Goal: Check status: Check status

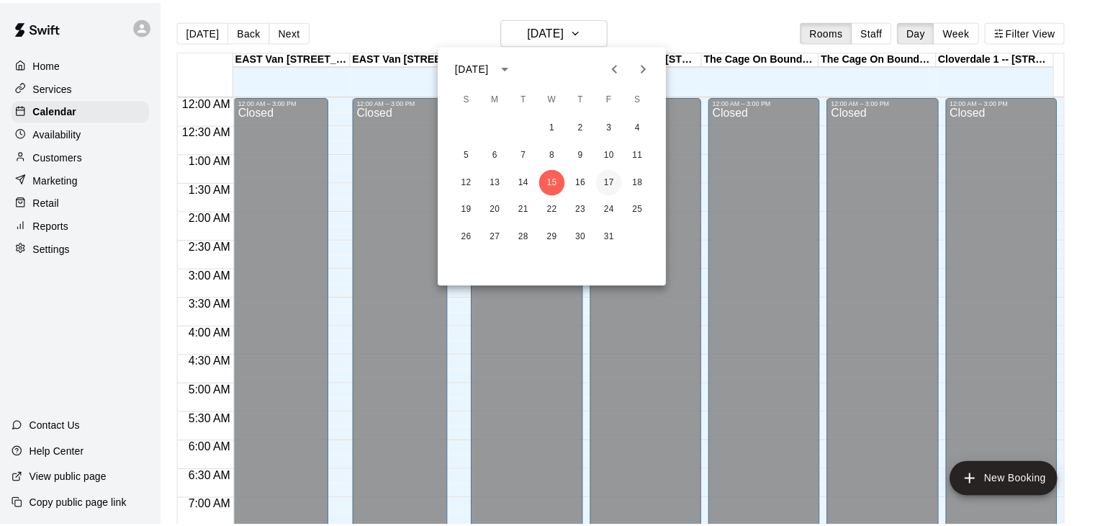
scroll to position [582, 0]
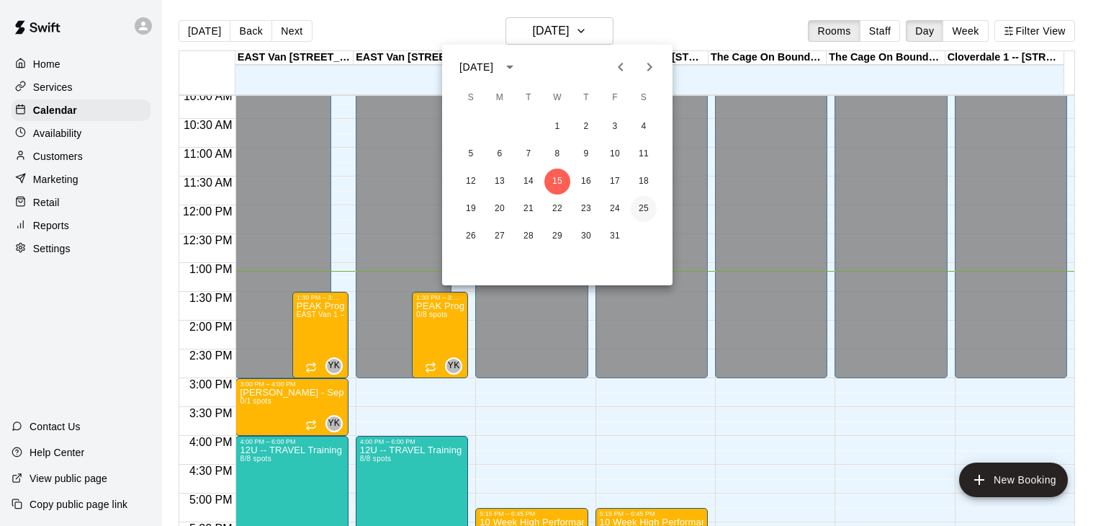
click at [644, 207] on button "25" at bounding box center [644, 209] width 26 height 26
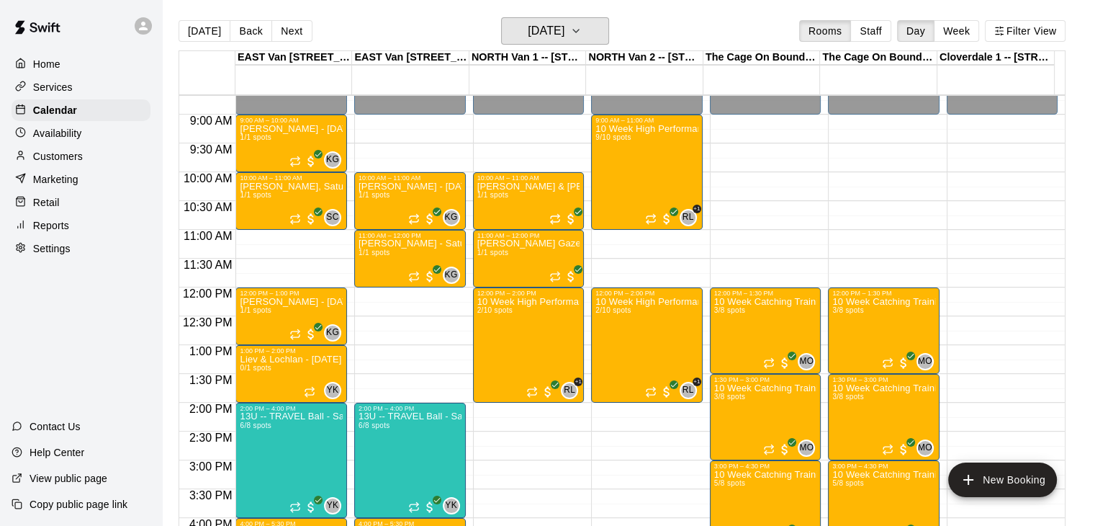
scroll to position [492, 0]
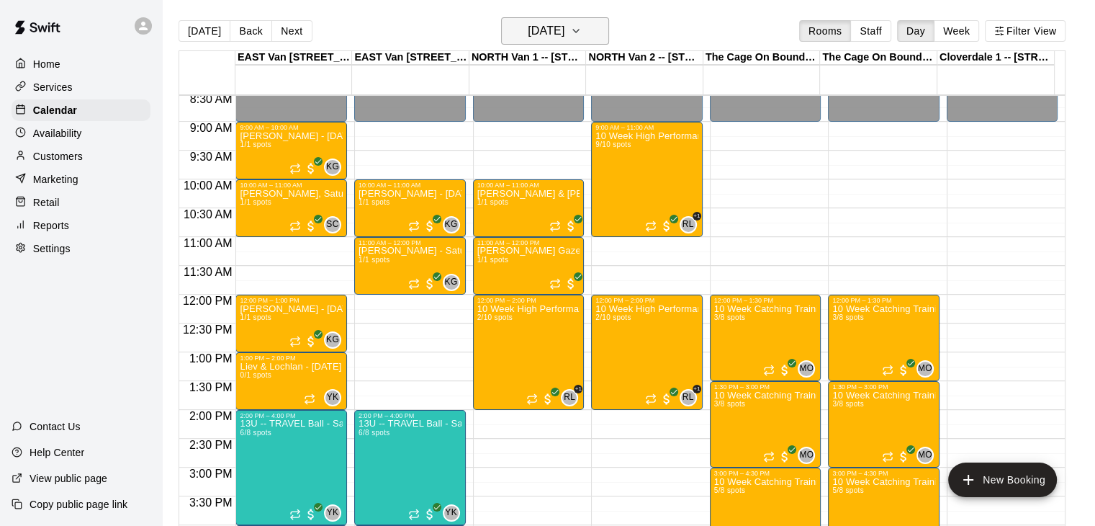
click at [582, 32] on icon "button" at bounding box center [576, 30] width 12 height 17
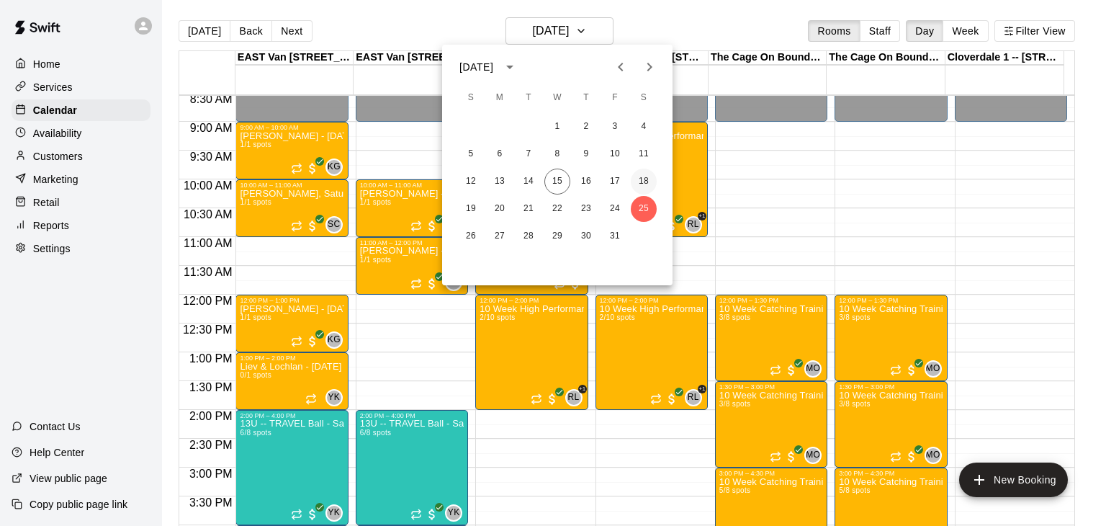
click at [646, 174] on button "18" at bounding box center [644, 181] width 26 height 26
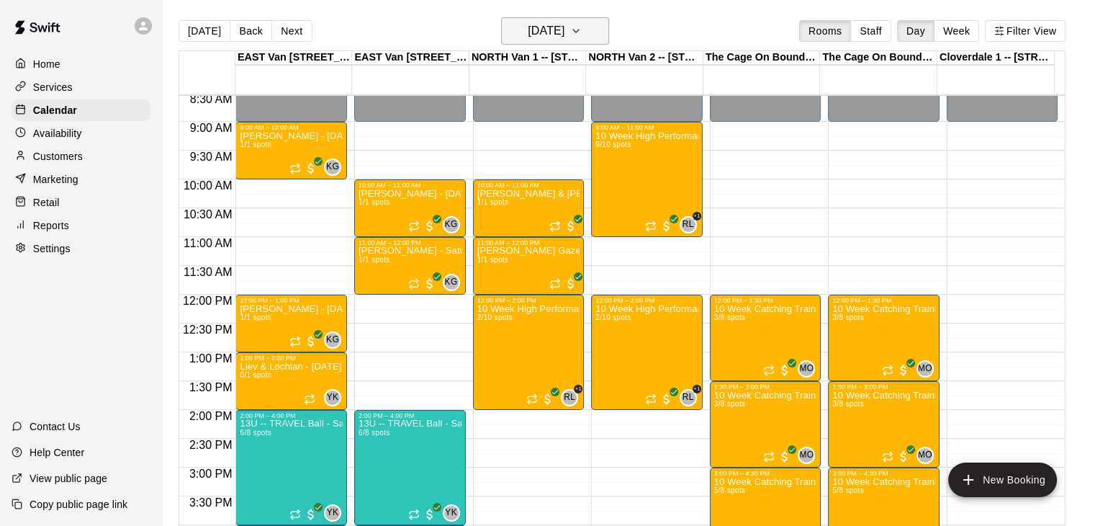
click at [582, 24] on icon "button" at bounding box center [576, 30] width 12 height 17
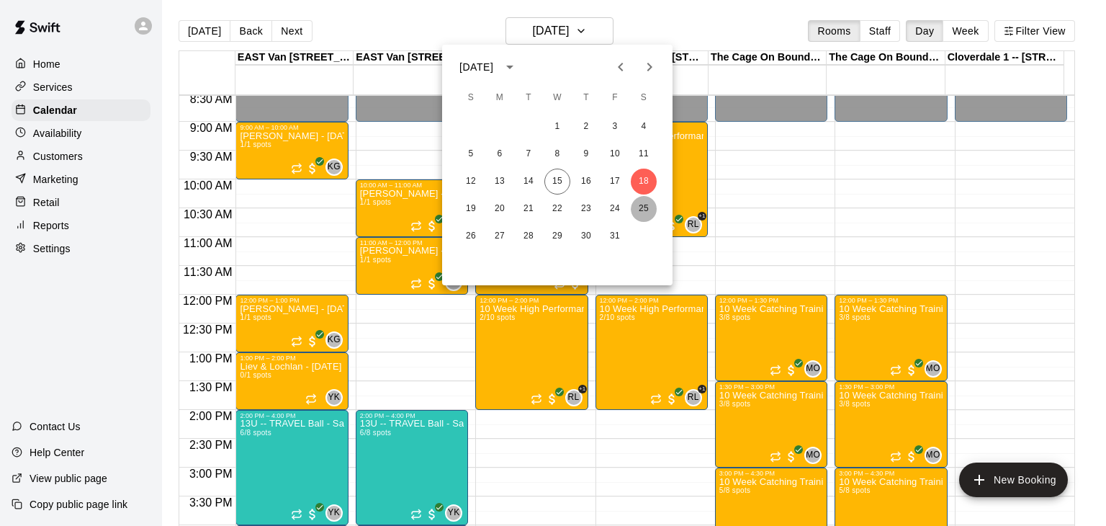
click at [642, 208] on button "25" at bounding box center [644, 209] width 26 height 26
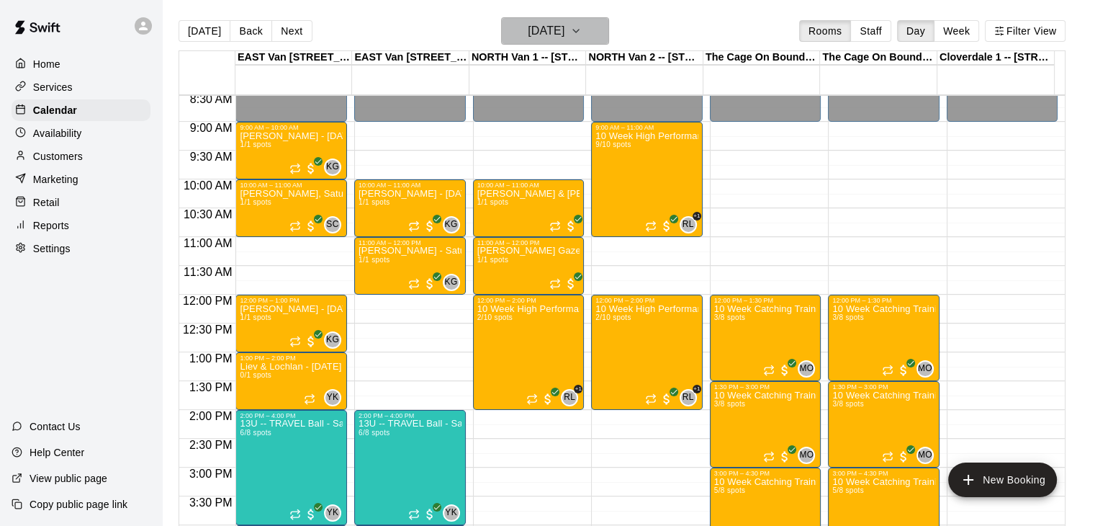
click at [582, 30] on icon "button" at bounding box center [576, 30] width 12 height 17
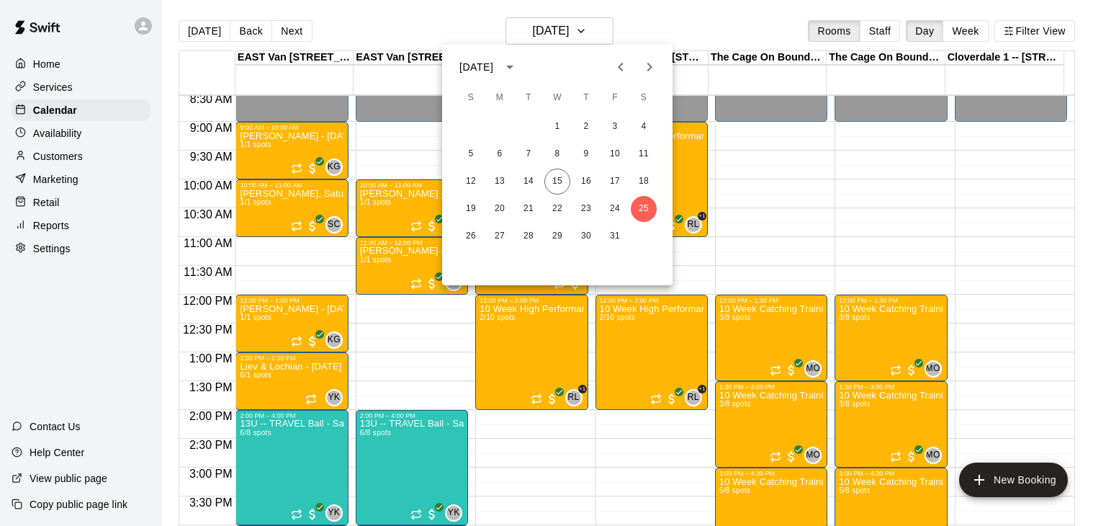
click at [652, 65] on icon "Next month" at bounding box center [649, 66] width 17 height 17
click at [646, 123] on button "1" at bounding box center [644, 127] width 26 height 26
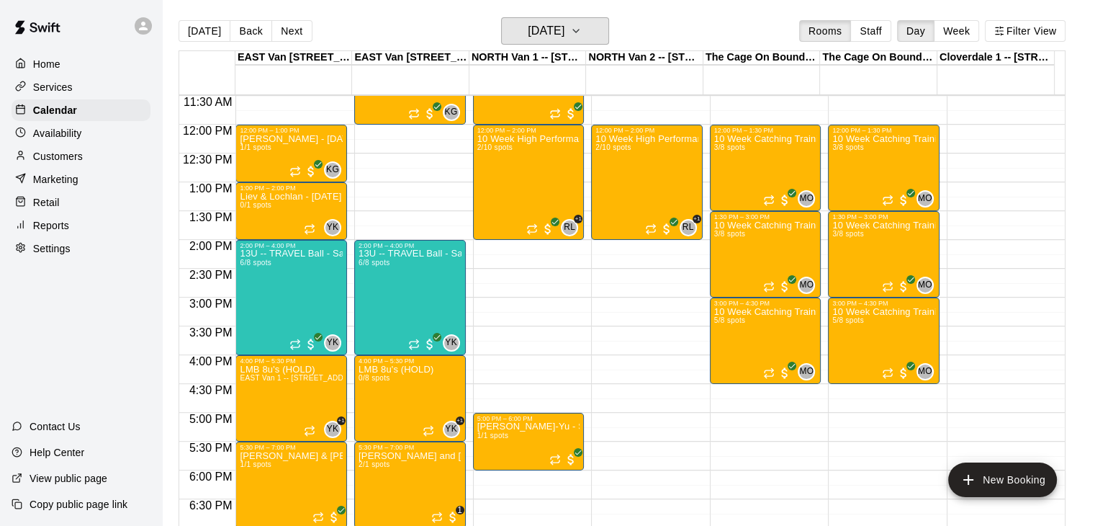
scroll to position [657, 0]
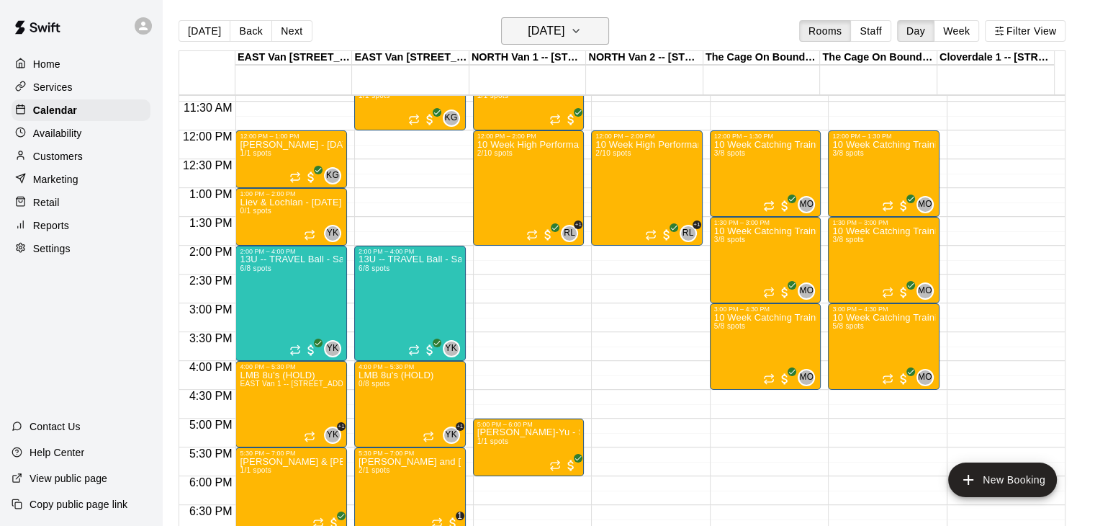
click at [582, 23] on icon "button" at bounding box center [576, 30] width 12 height 17
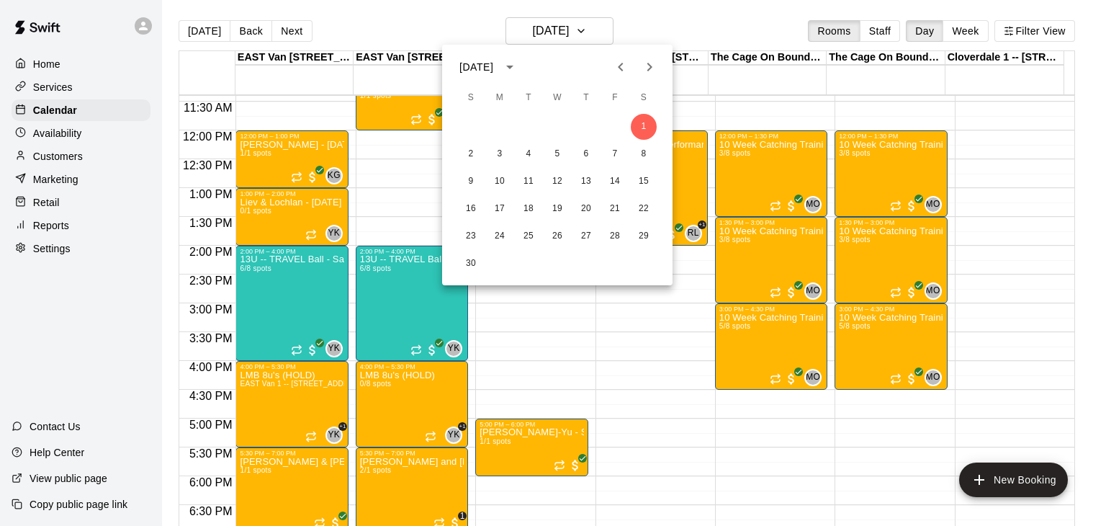
click at [620, 63] on icon "Previous month" at bounding box center [620, 66] width 17 height 17
click at [561, 182] on button "15" at bounding box center [557, 181] width 26 height 26
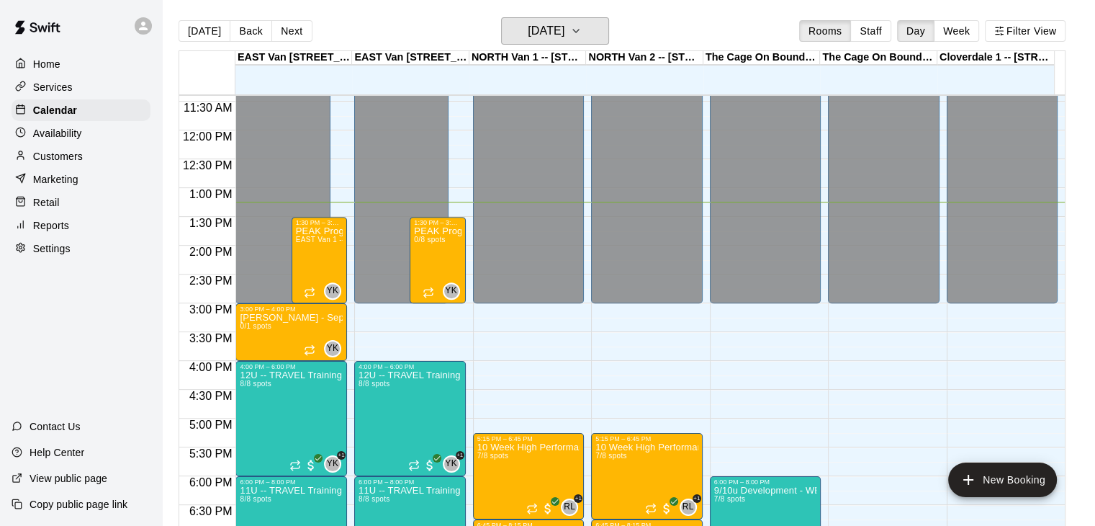
scroll to position [936, 0]
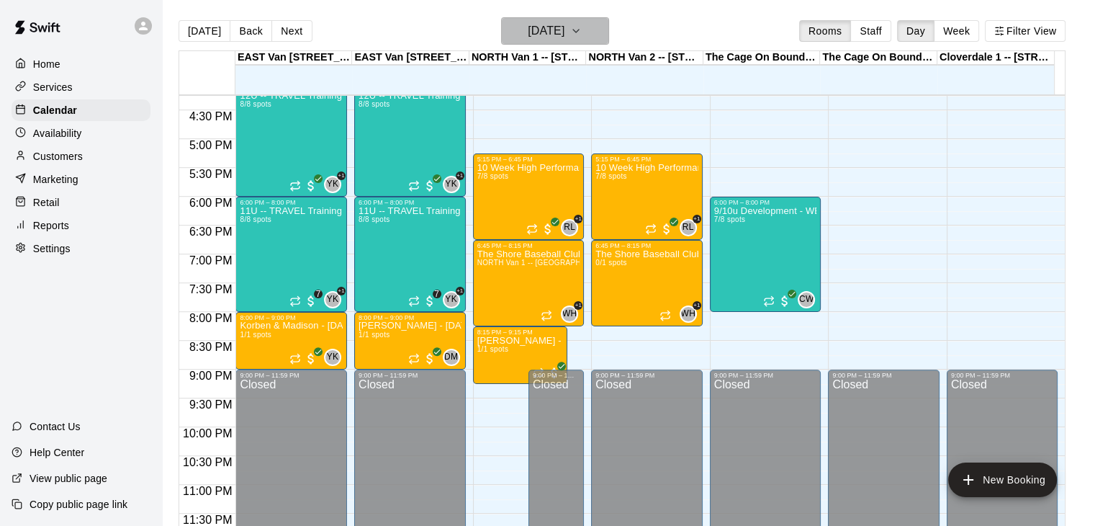
click at [609, 30] on button "[DATE]" at bounding box center [555, 30] width 108 height 27
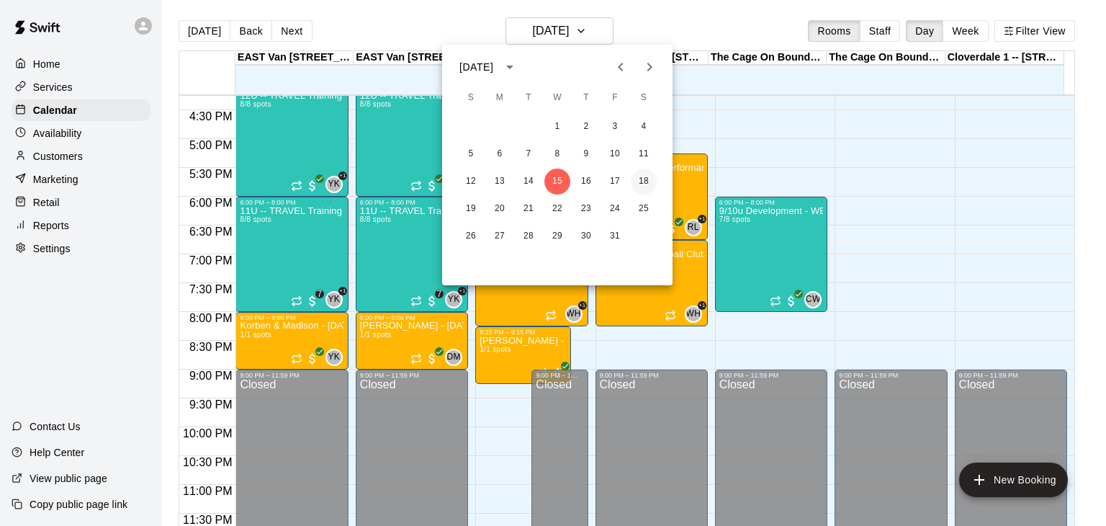
click at [644, 188] on button "18" at bounding box center [644, 181] width 26 height 26
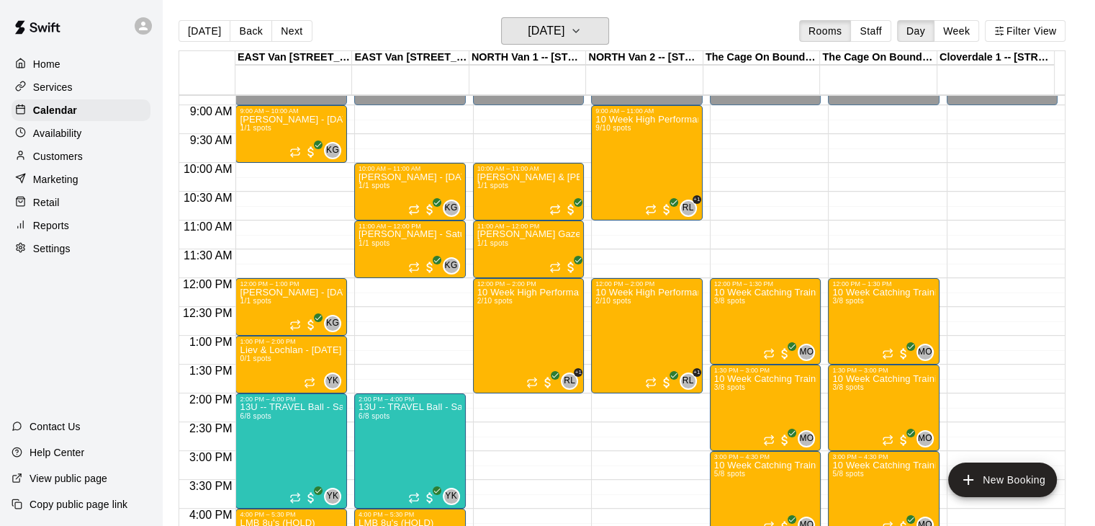
scroll to position [501, 0]
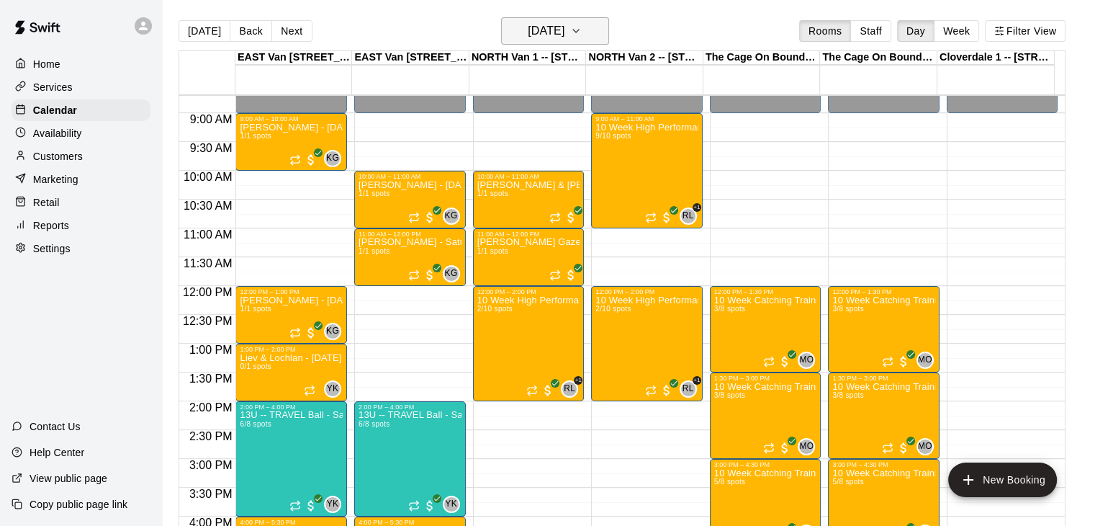
click at [582, 26] on icon "button" at bounding box center [576, 30] width 12 height 17
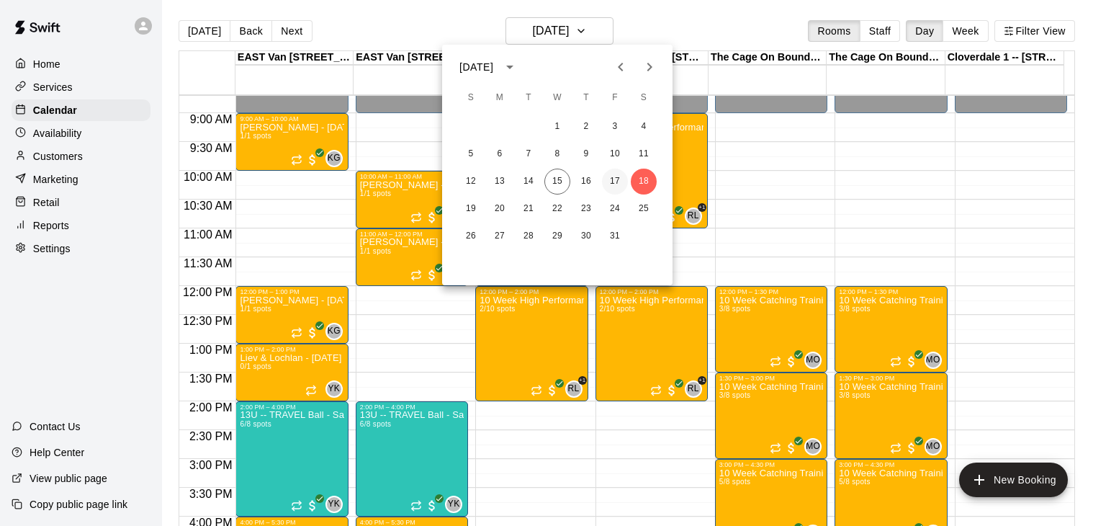
click at [611, 175] on button "17" at bounding box center [615, 181] width 26 height 26
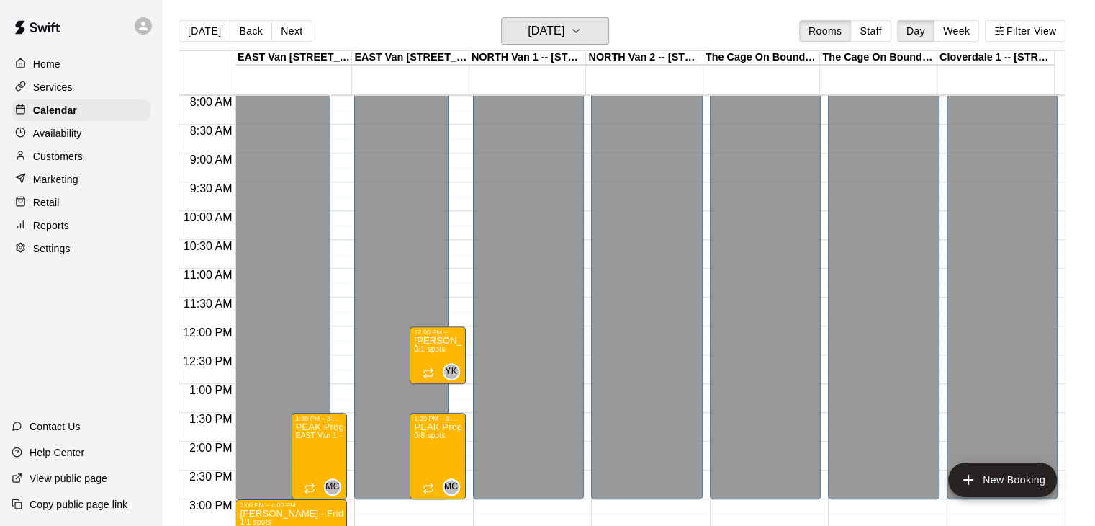
scroll to position [459, 0]
